Goal: Task Accomplishment & Management: Manage account settings

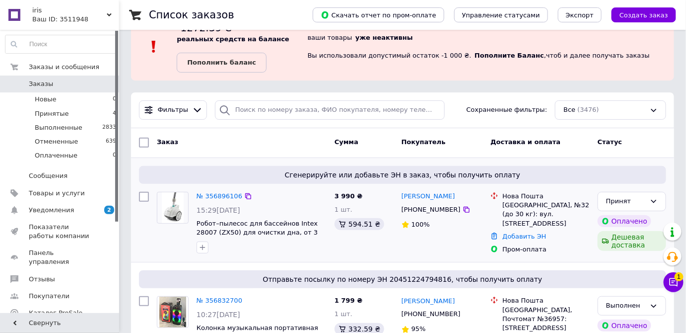
scroll to position [45, 0]
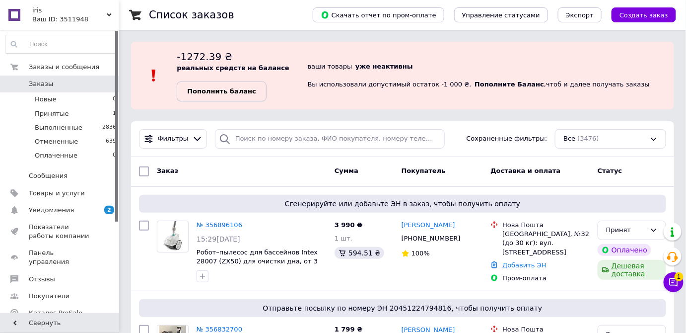
click at [193, 97] on link "Пополнить баланс" at bounding box center [221, 91] width 89 height 20
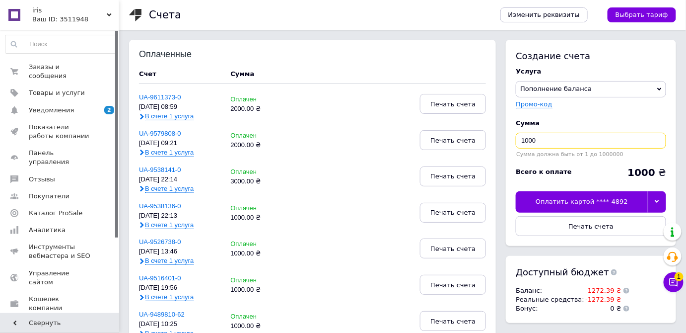
click at [525, 139] on input "1000" at bounding box center [591, 141] width 150 height 16
click at [654, 201] on div at bounding box center [657, 201] width 18 height 21
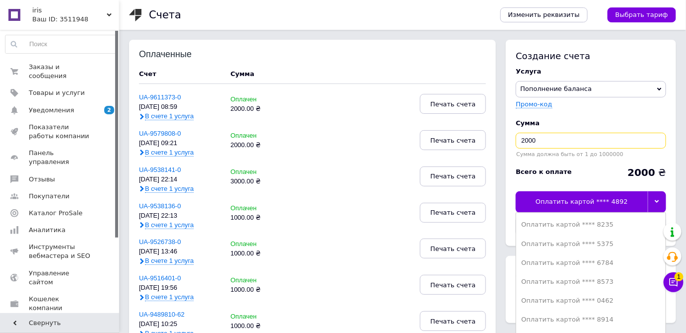
click at [546, 140] on input "2000" at bounding box center [591, 141] width 150 height 16
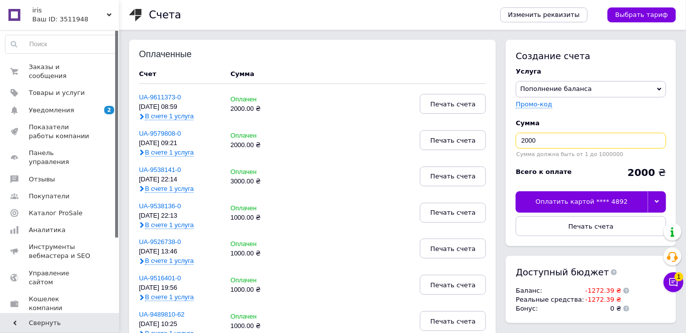
click at [546, 140] on input "2000" at bounding box center [591, 141] width 150 height 16
type input "3000"
drag, startPoint x: 654, startPoint y: 201, endPoint x: 650, endPoint y: 206, distance: 6.3
click at [655, 201] on div at bounding box center [657, 201] width 18 height 21
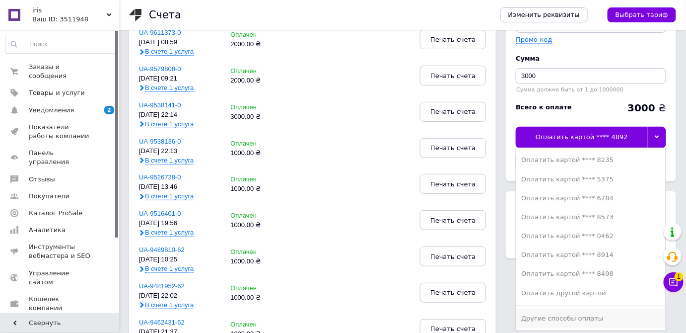
scroll to position [225, 0]
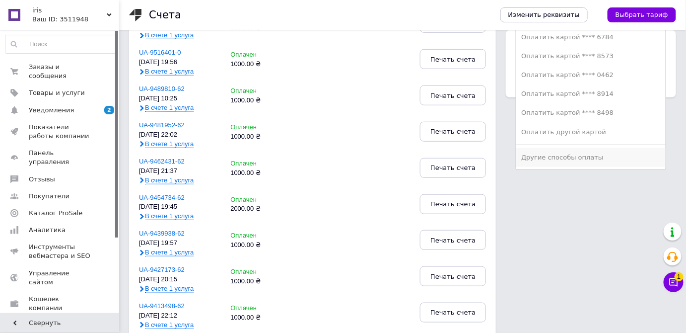
click at [570, 162] on li "Другие способы оплаты" at bounding box center [591, 157] width 149 height 19
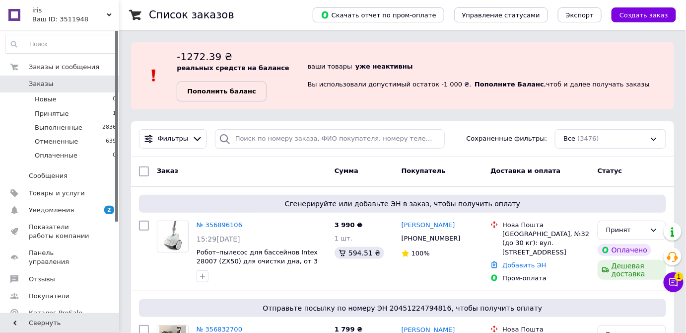
click at [235, 92] on b "Пополнить баланс" at bounding box center [221, 90] width 69 height 7
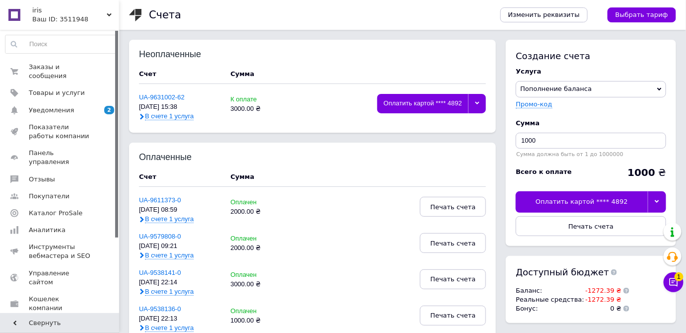
click at [477, 104] on icon at bounding box center [477, 103] width 4 height 4
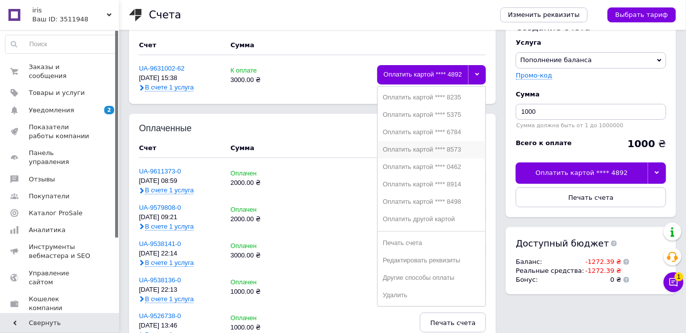
scroll to position [45, 0]
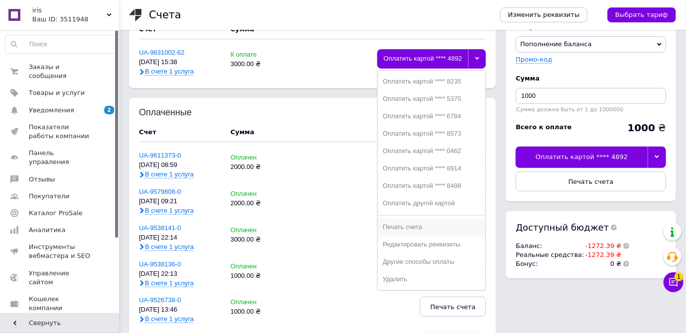
click at [408, 224] on div "Печать счета" at bounding box center [432, 226] width 98 height 7
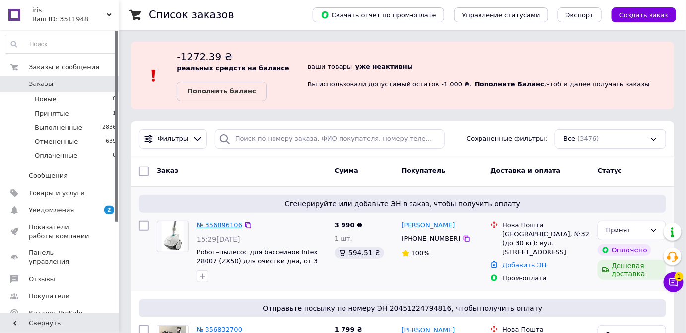
click at [212, 225] on link "№ 356896106" at bounding box center [220, 224] width 46 height 7
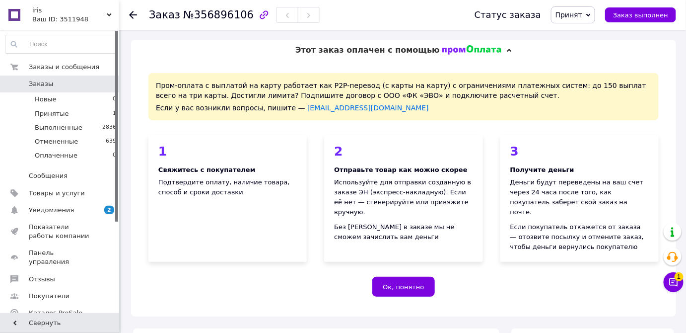
scroll to position [271, 0]
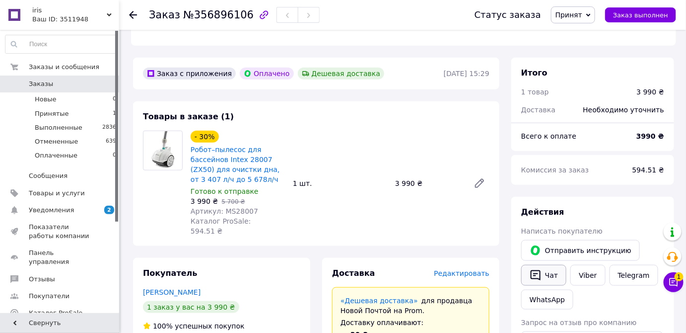
click at [550, 265] on button "Чат" at bounding box center [543, 275] width 45 height 21
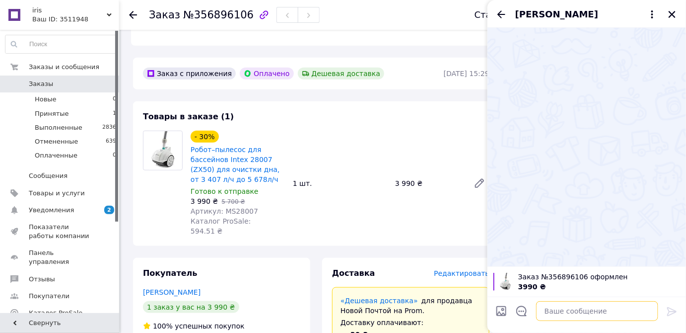
click at [572, 308] on textarea at bounding box center [597, 311] width 122 height 20
paste textarea "Доброго дня. Замовлення прийняте, завтра відправимо"
type textarea "Доброго дня. Замовлення прийняте, завтра відправимо"
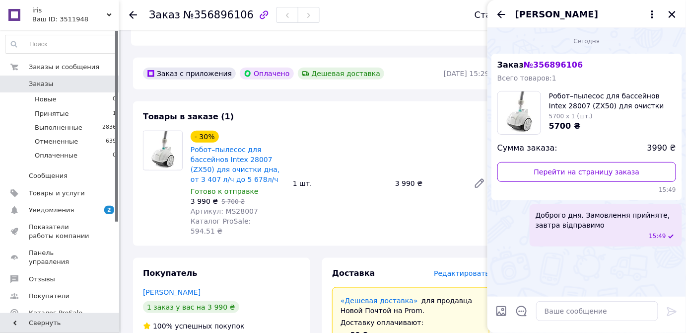
click at [499, 10] on icon "Назад" at bounding box center [502, 14] width 12 height 12
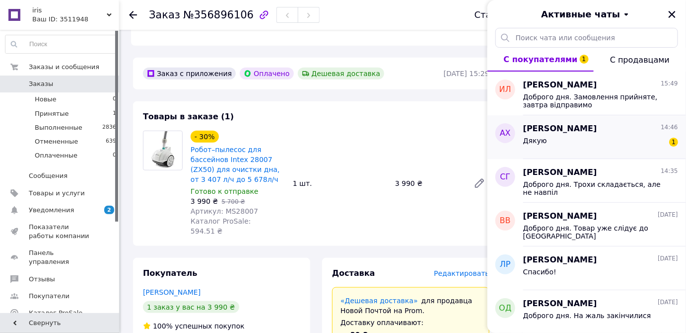
click at [594, 142] on div "Дякую 1" at bounding box center [600, 143] width 155 height 16
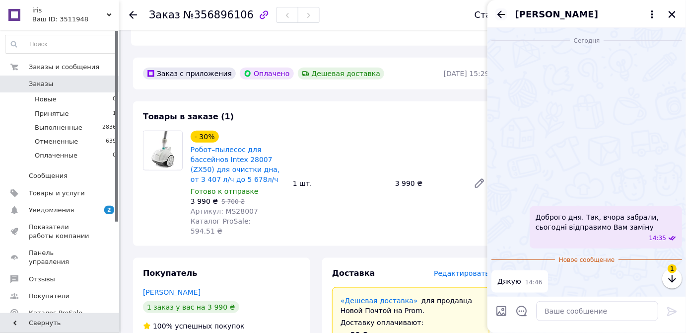
scroll to position [1376, 0]
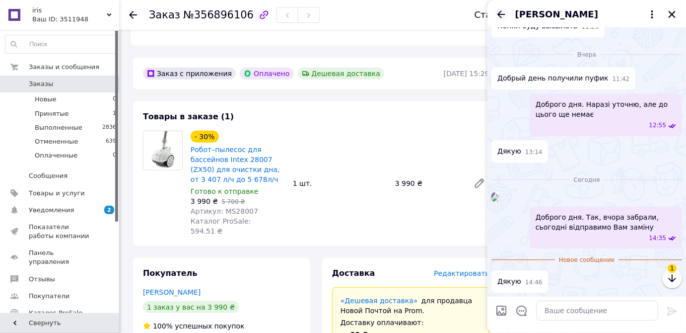
click at [498, 13] on icon "Назад" at bounding box center [502, 14] width 12 height 12
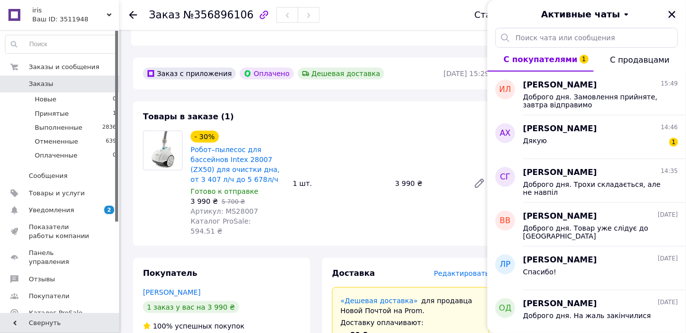
click at [677, 13] on button "Закрыть" at bounding box center [673, 14] width 12 height 12
